Goal: Use online tool/utility: Utilize a website feature to perform a specific function

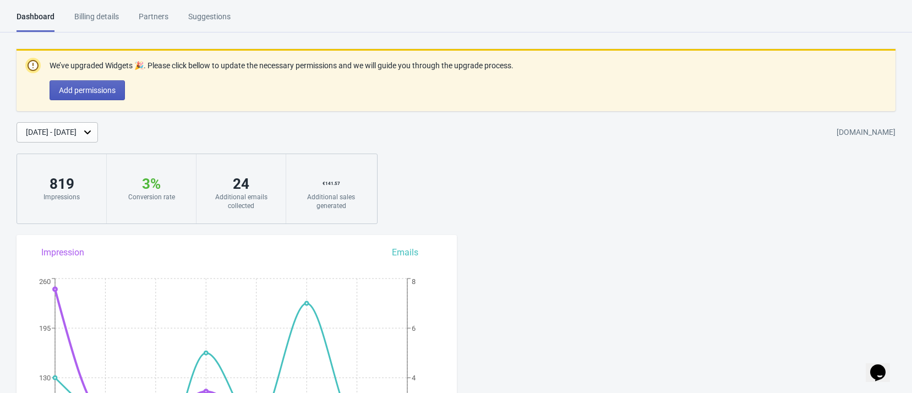
click at [106, 91] on span "Add permissions" at bounding box center [87, 90] width 57 height 9
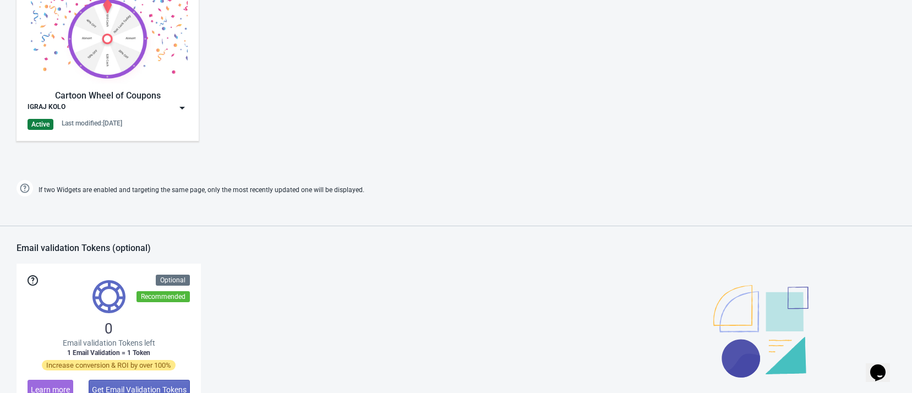
scroll to position [583, 0]
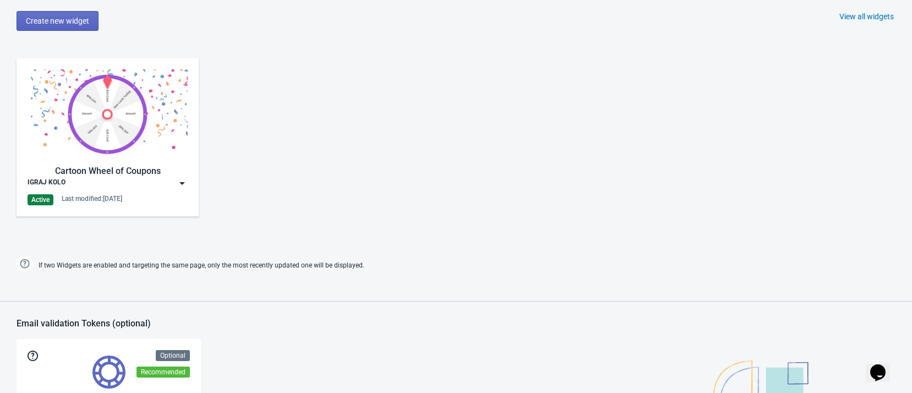
click at [181, 186] on img at bounding box center [182, 183] width 11 height 11
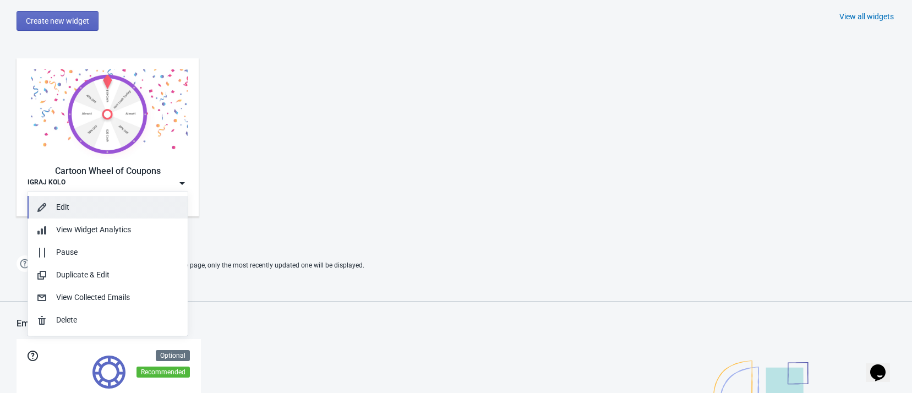
click at [154, 200] on button "Edit" at bounding box center [108, 207] width 160 height 23
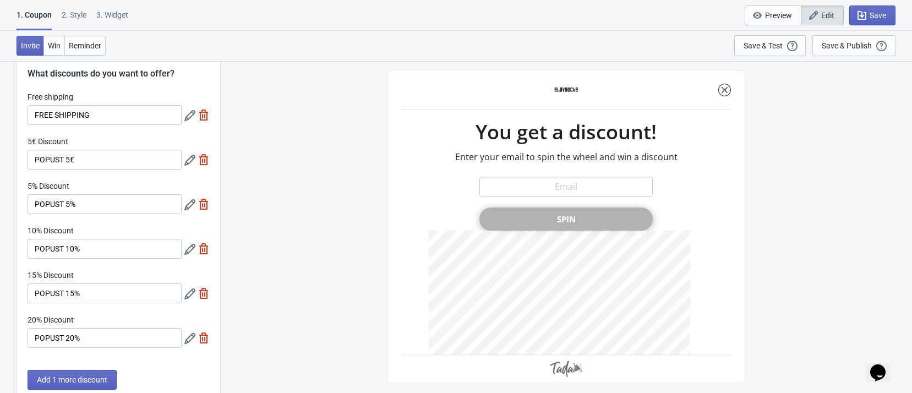
scroll to position [26, 0]
click at [75, 297] on input "POPUST 15%" at bounding box center [105, 294] width 154 height 20
click at [73, 335] on input "POPUST 20%" at bounding box center [105, 339] width 154 height 20
click at [295, 248] on div "SASDERWERT3H You get a discount! Enter your email to spin the wheel and win a d…" at bounding box center [566, 227] width 681 height 332
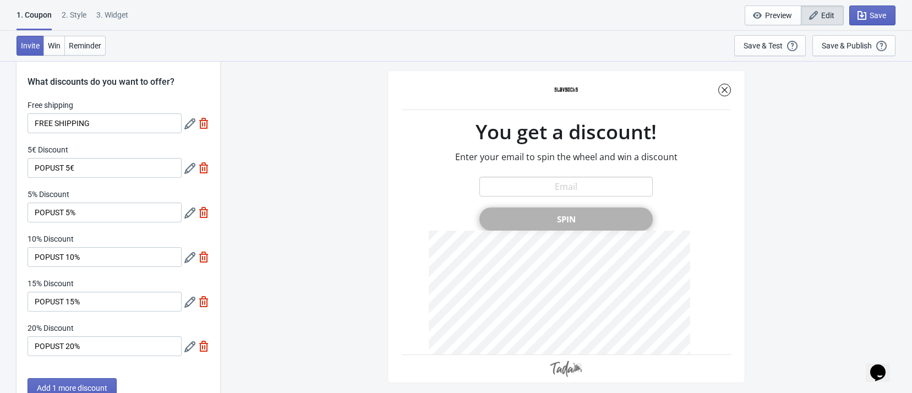
scroll to position [25, 0]
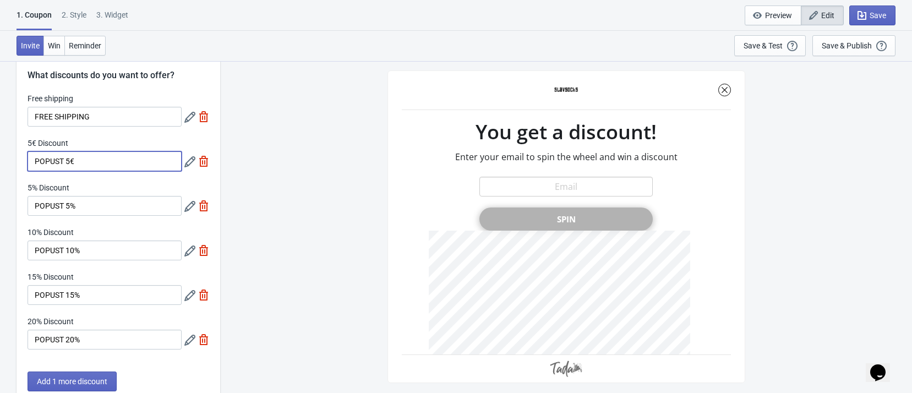
click at [128, 163] on input "POPUST 5€" at bounding box center [105, 161] width 154 height 20
click at [301, 219] on div "SASDERWERT3H You get a discount! Enter your email to spin the wheel and win a d…" at bounding box center [566, 227] width 681 height 332
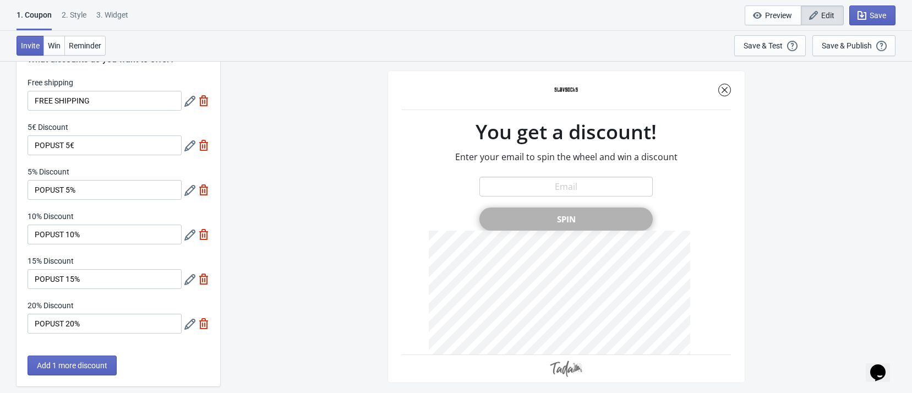
scroll to position [40, 0]
click at [83, 42] on span "Reminder" at bounding box center [85, 45] width 32 height 9
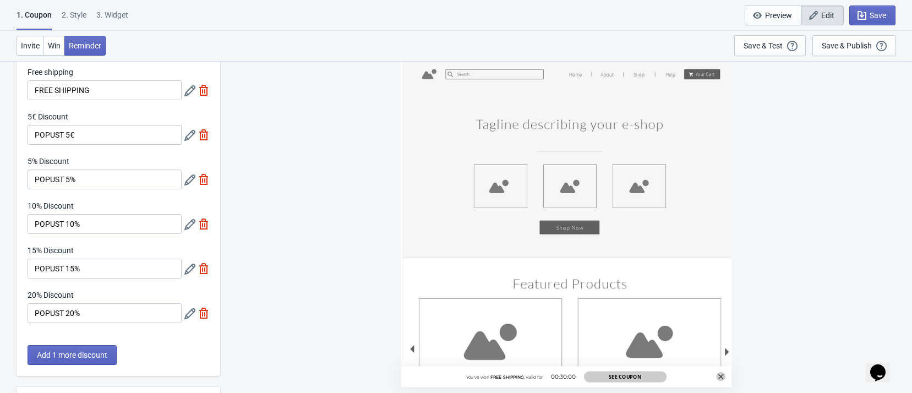
scroll to position [0, 0]
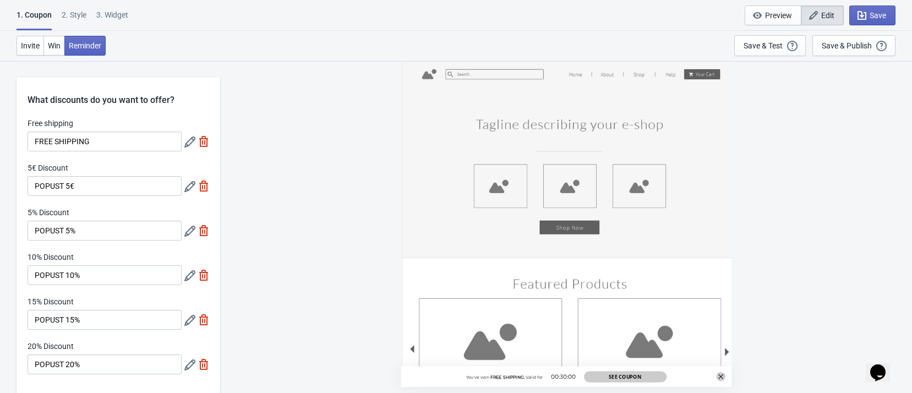
click at [598, 127] on div "You've won FREE SHIPPING , Valid for 00:30:00 See Coupon" at bounding box center [566, 224] width 331 height 327
click at [87, 44] on span "Reminder" at bounding box center [85, 45] width 32 height 9
click at [52, 41] on span "Win" at bounding box center [54, 45] width 13 height 9
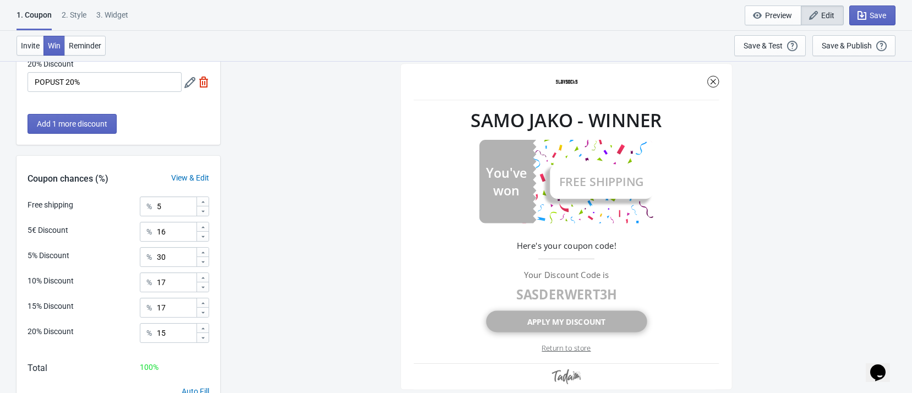
scroll to position [334, 0]
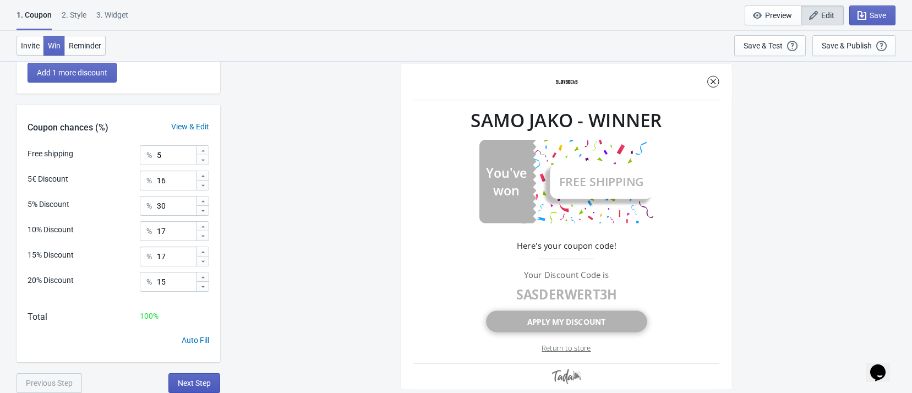
click at [207, 379] on span "Next Step" at bounding box center [194, 383] width 33 height 9
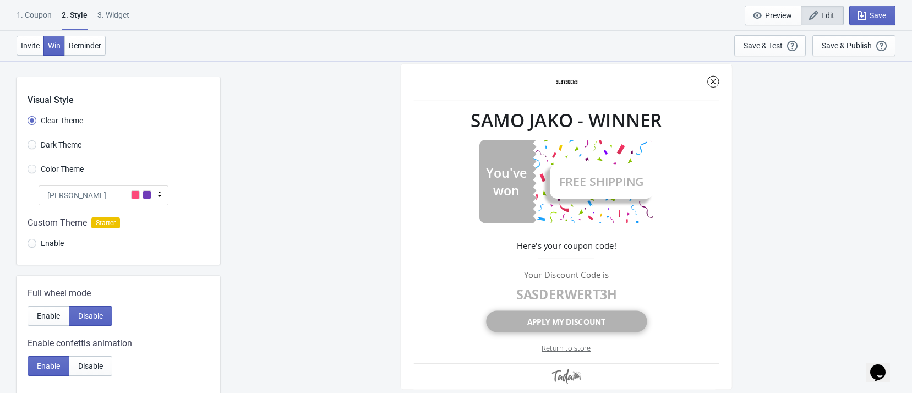
click at [52, 144] on span "Dark Theme" at bounding box center [61, 144] width 41 height 11
click at [36, 144] on input "Dark Theme" at bounding box center [32, 150] width 9 height 20
radio input "true"
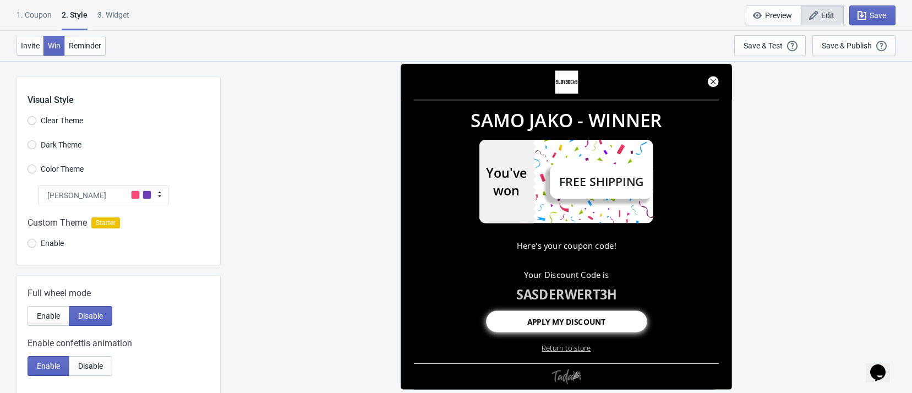
click at [55, 122] on span "Clear Theme" at bounding box center [62, 120] width 42 height 11
click at [36, 122] on input "Clear Theme" at bounding box center [32, 126] width 9 height 20
radio input "true"
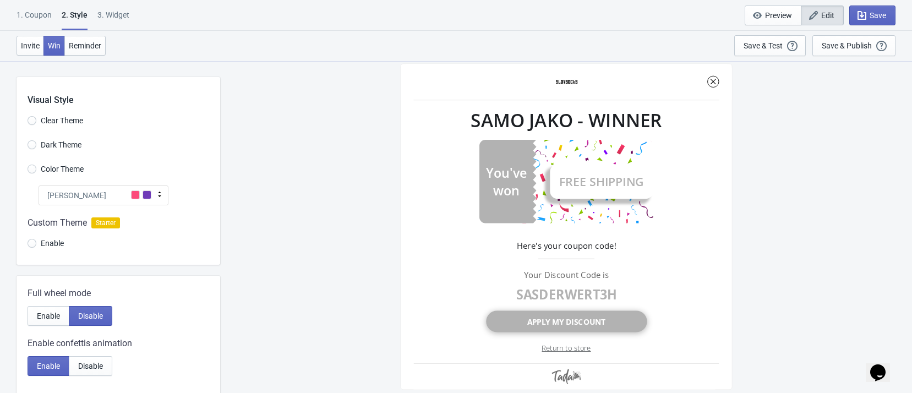
click at [58, 149] on span "Dark Theme" at bounding box center [61, 144] width 41 height 11
click at [36, 149] on input "Dark Theme" at bounding box center [32, 150] width 9 height 20
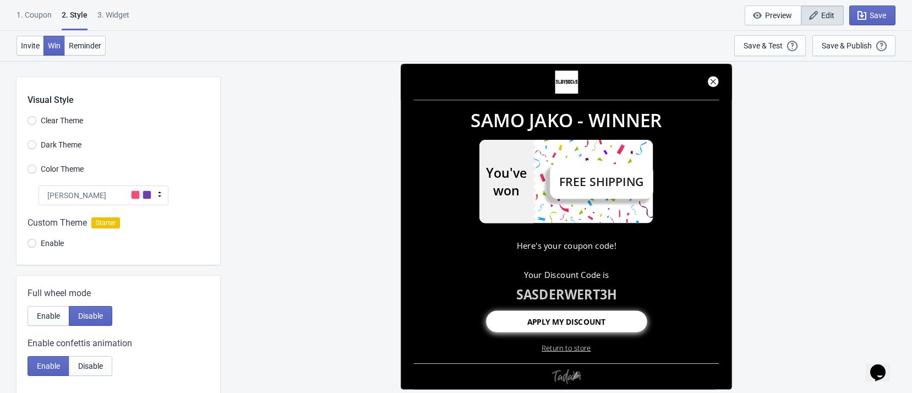
click at [48, 247] on div at bounding box center [119, 234] width 204 height 59
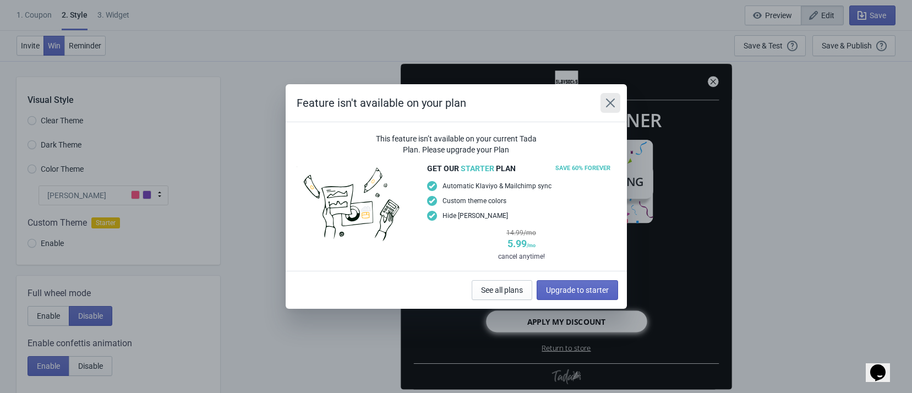
click at [608, 102] on icon "Close" at bounding box center [610, 102] width 11 height 11
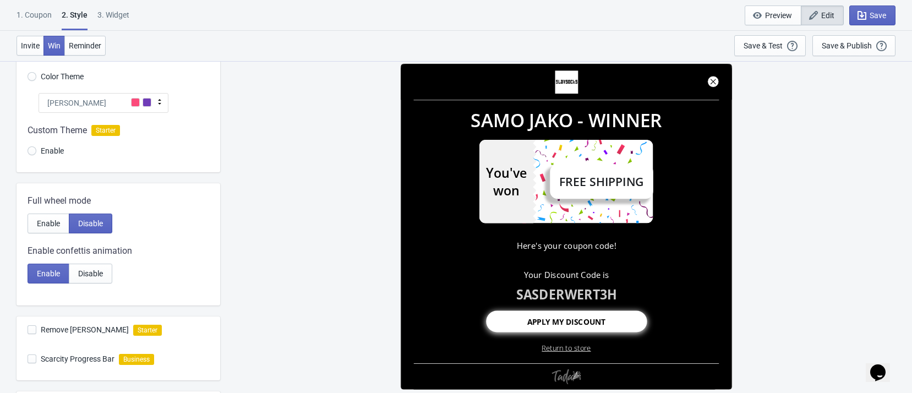
scroll to position [94, 0]
click at [43, 220] on span "Enable" at bounding box center [48, 222] width 23 height 9
click at [85, 221] on span "Disable" at bounding box center [90, 222] width 25 height 9
radio input "true"
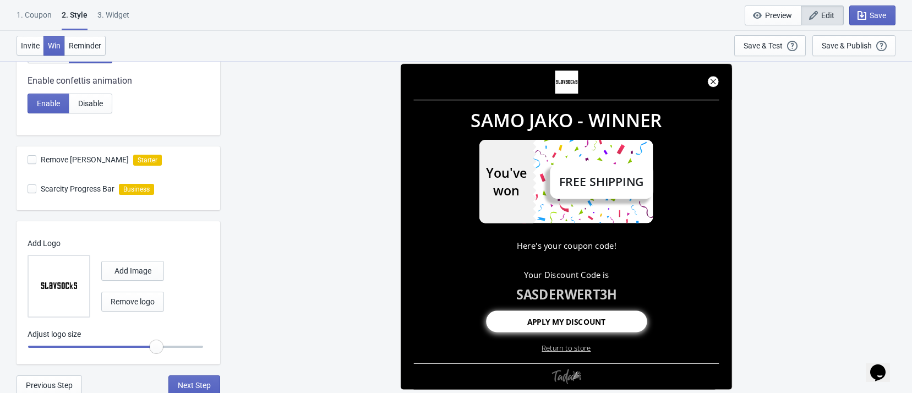
scroll to position [265, 0]
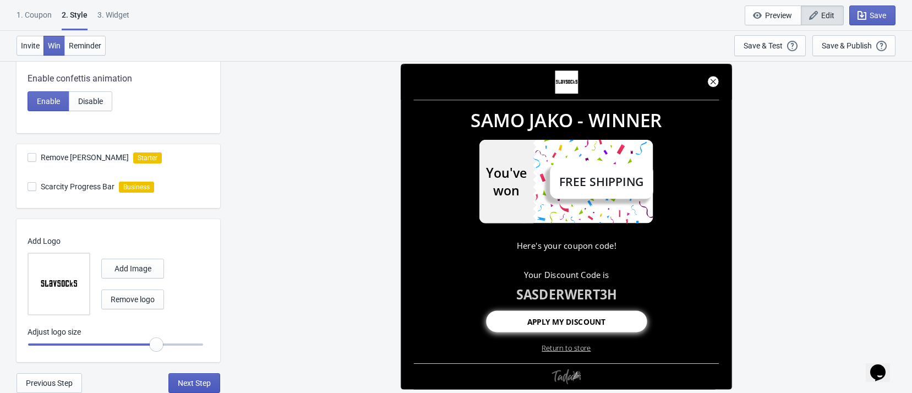
click at [196, 383] on span "Next Step" at bounding box center [194, 383] width 33 height 9
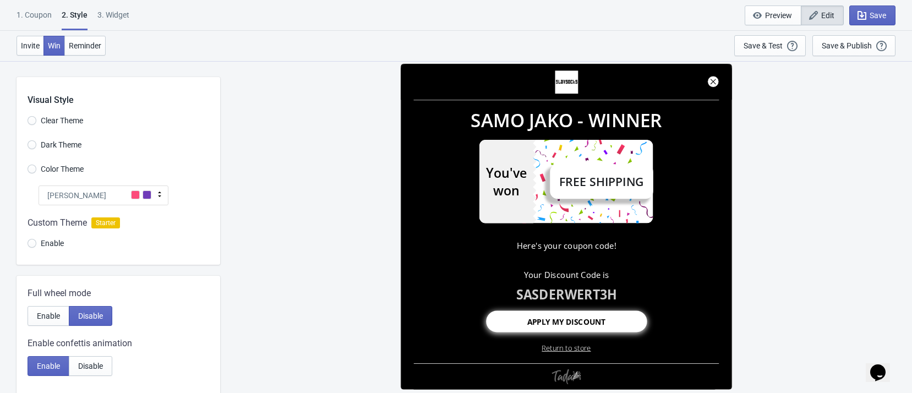
select select "once"
select select "1"
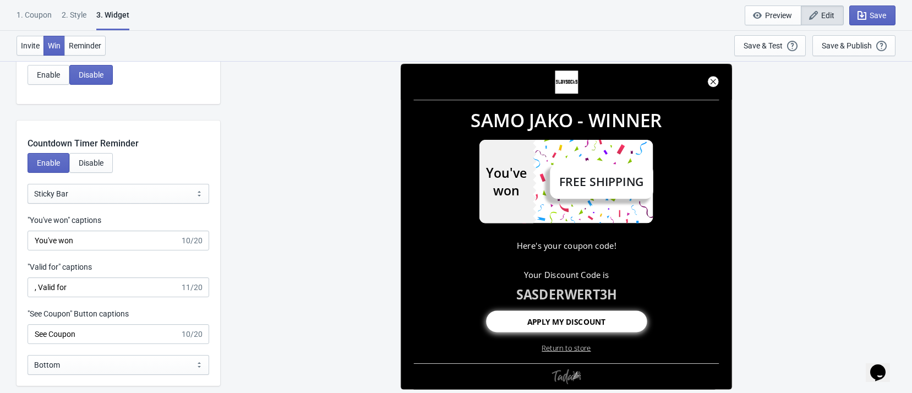
scroll to position [1046, 0]
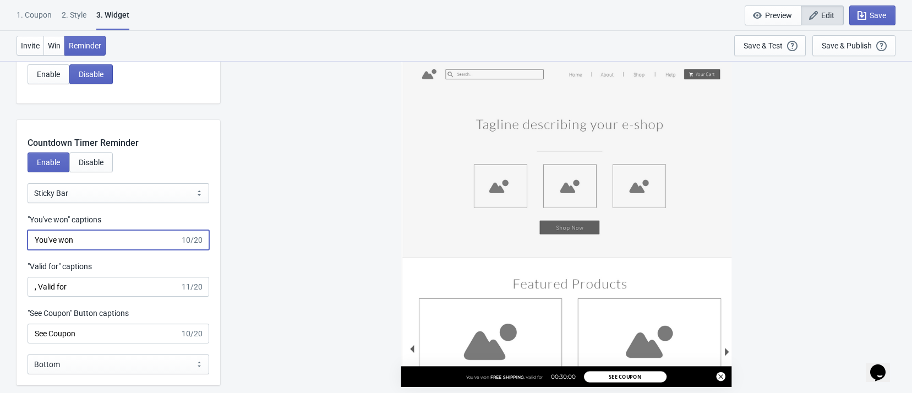
drag, startPoint x: 90, startPoint y: 237, endPoint x: 10, endPoint y: 231, distance: 80.1
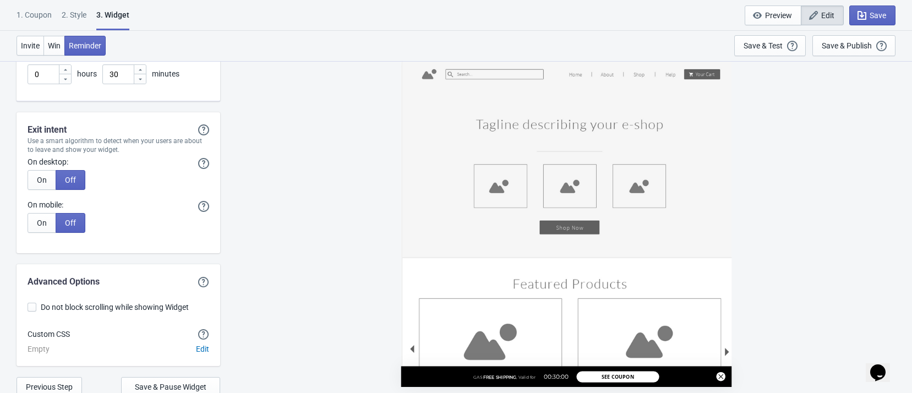
scroll to position [2765, 0]
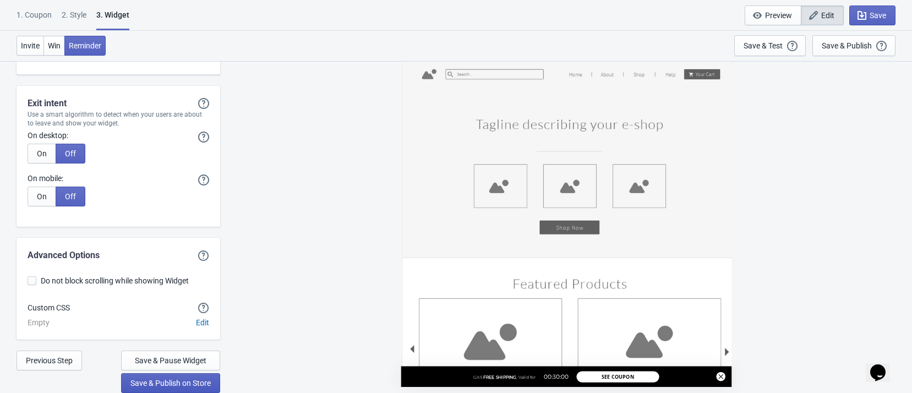
type input "GAS"
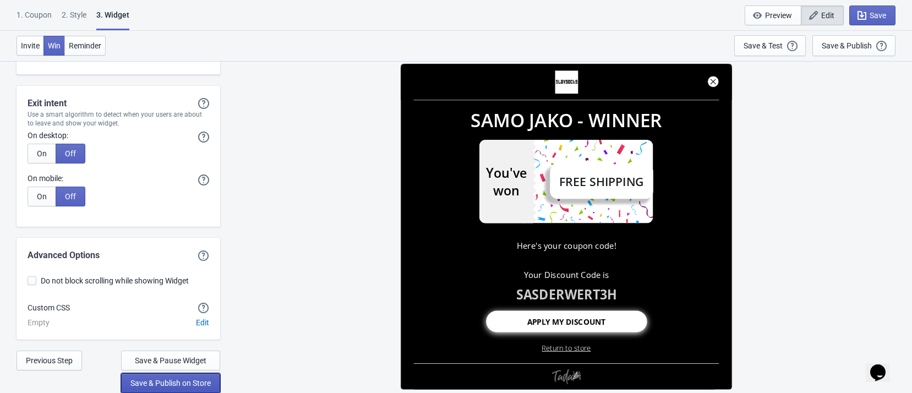
click at [149, 379] on span "Save & Publish on Store" at bounding box center [171, 383] width 80 height 9
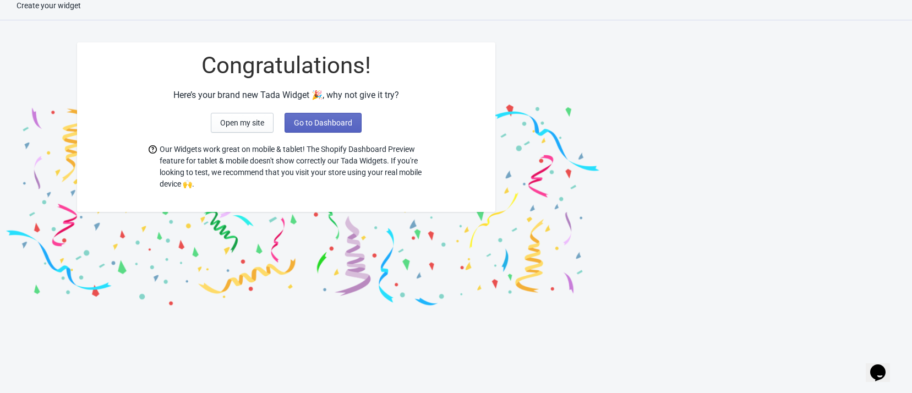
scroll to position [11, 0]
click at [247, 118] on span "Open my site" at bounding box center [242, 122] width 44 height 9
click at [311, 121] on span "Go to Dashboard" at bounding box center [323, 122] width 58 height 9
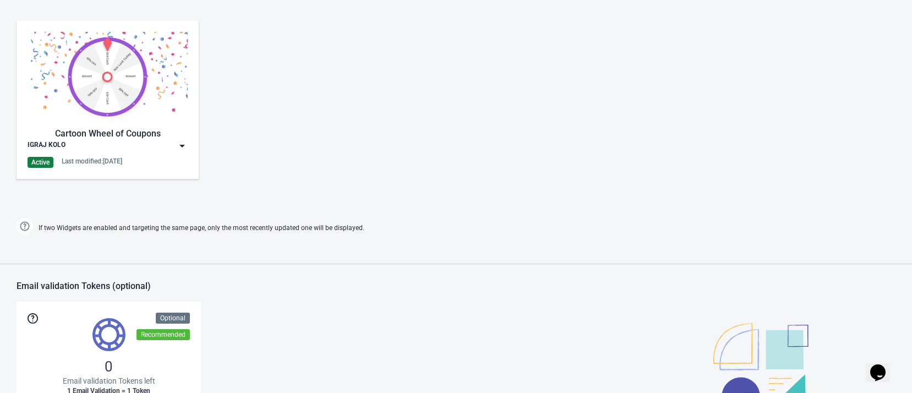
scroll to position [537, 0]
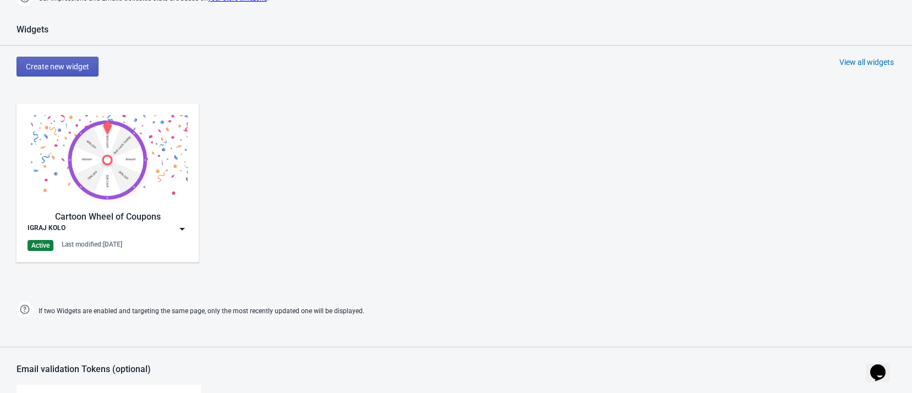
click at [65, 57] on button "Create new widget" at bounding box center [58, 67] width 82 height 20
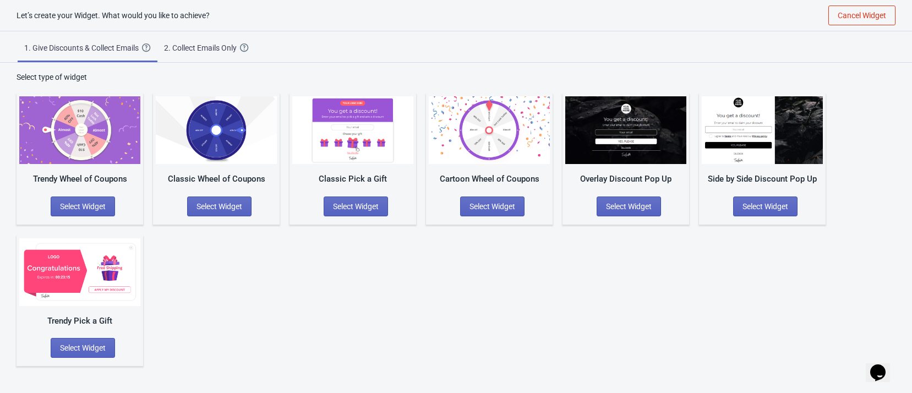
click at [105, 148] on img at bounding box center [79, 130] width 121 height 68
